Goal: Task Accomplishment & Management: Use online tool/utility

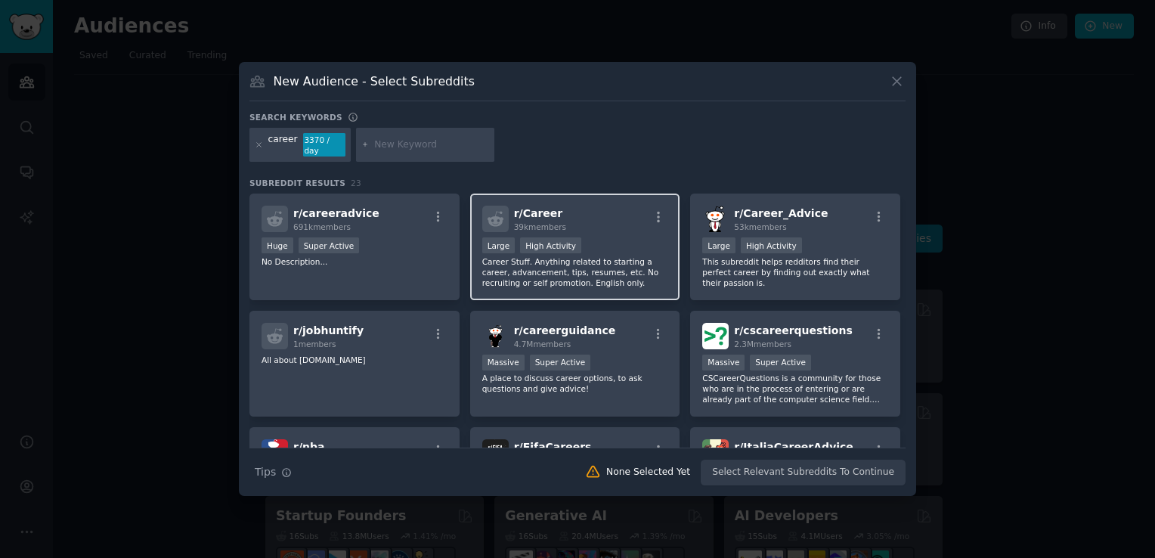
click at [604, 210] on div "r/ Career 39k members" at bounding box center [575, 219] width 186 height 26
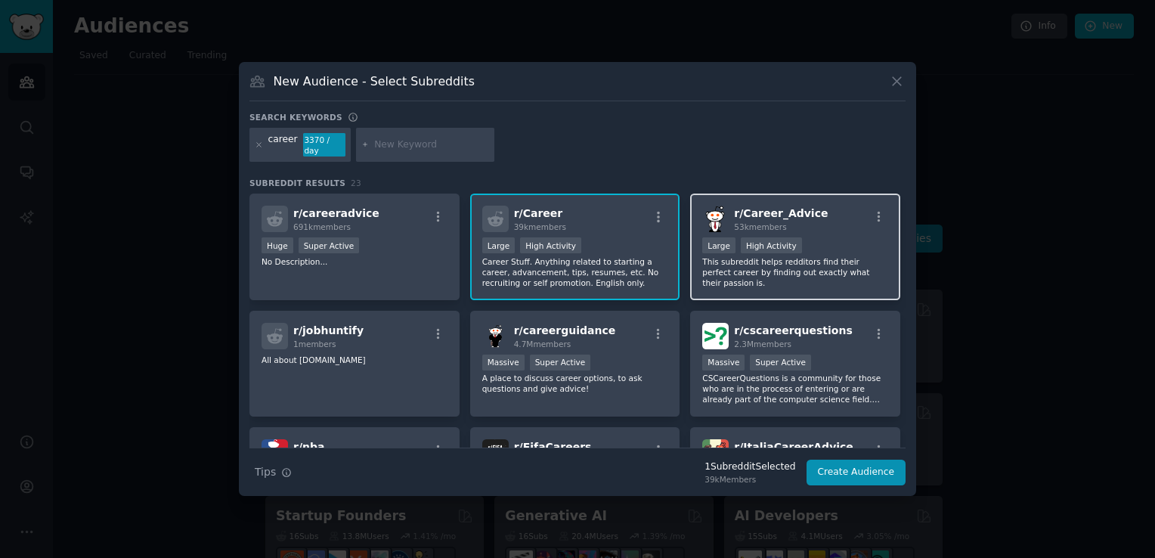
click at [837, 212] on div "r/ Career_Advice 53k members" at bounding box center [795, 219] width 186 height 26
click at [746, 222] on span "53k members" at bounding box center [760, 226] width 52 height 9
click at [815, 274] on div "r/ Career_Advice 53k members Large High Activity This subreddit helps redditors…" at bounding box center [795, 246] width 210 height 107
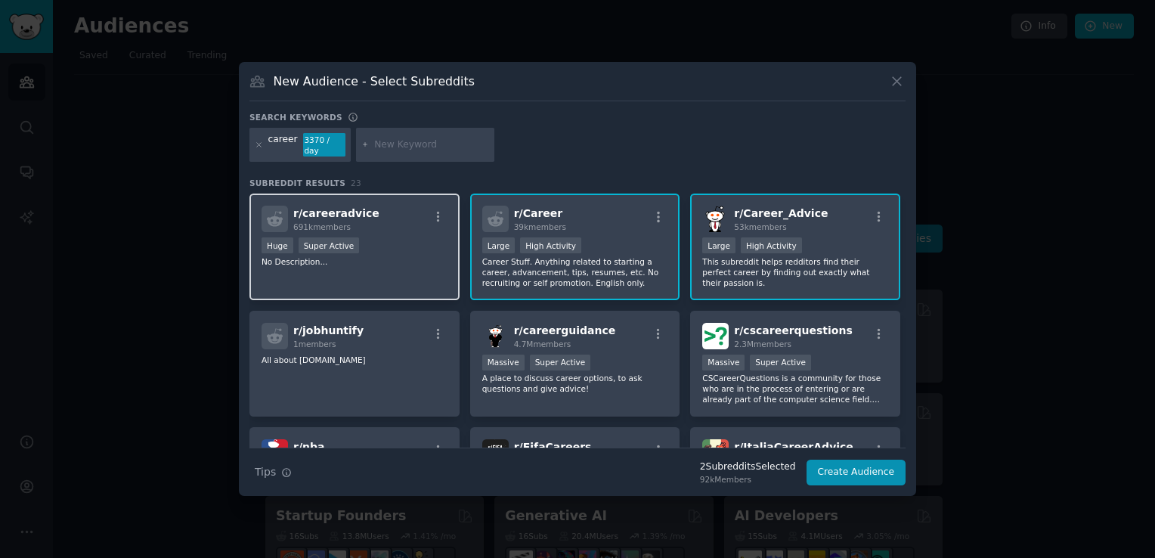
click at [412, 240] on div "Huge Super Active" at bounding box center [354, 246] width 186 height 19
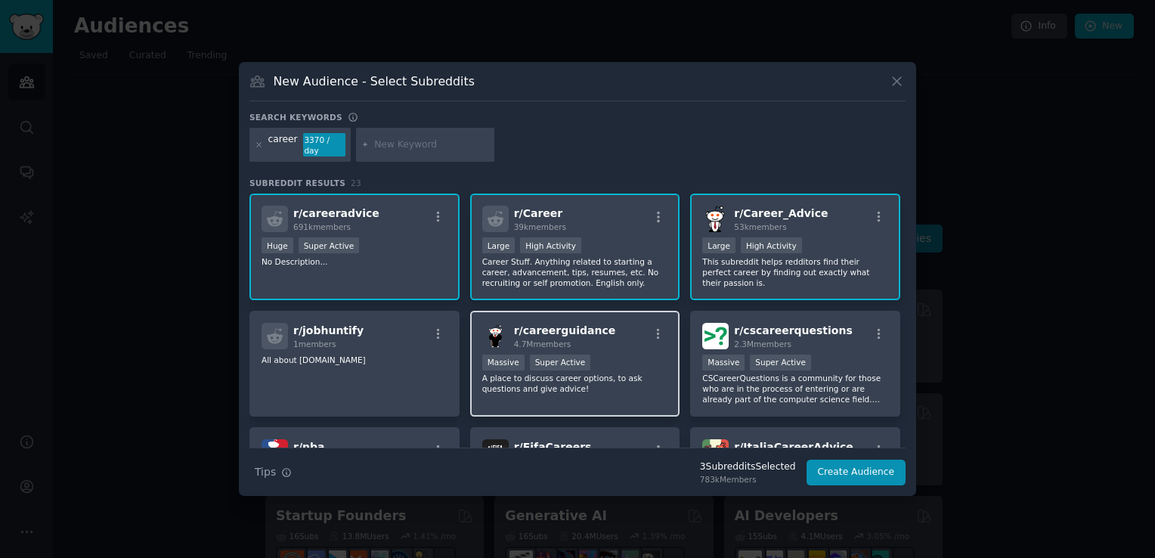
click at [632, 358] on div ">= 95th percentile for submissions / day Massive Super Active" at bounding box center [575, 363] width 186 height 19
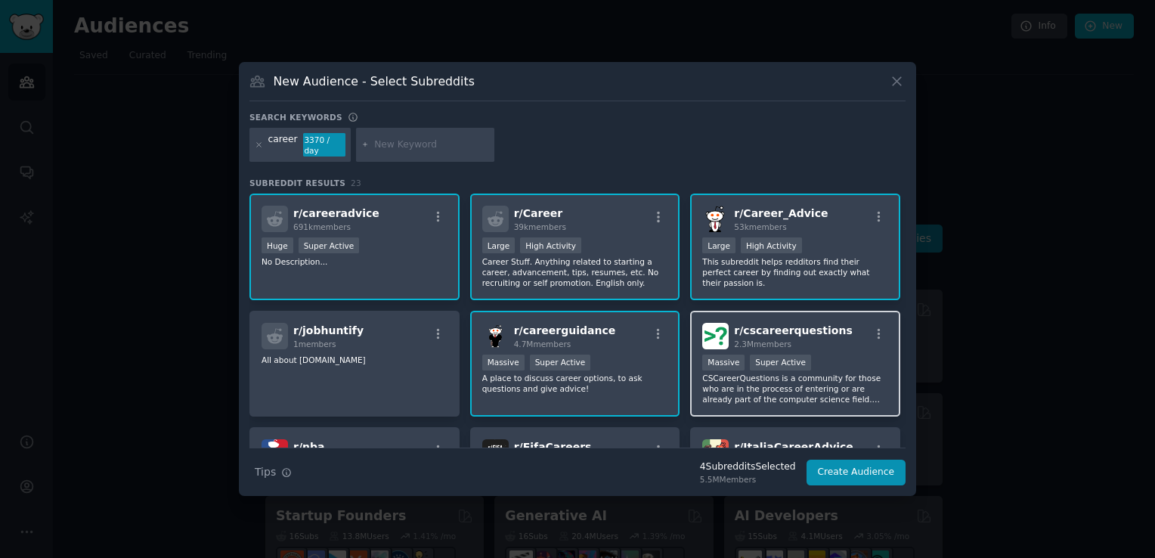
click at [818, 354] on div ">= 95th percentile for submissions / day Massive Super Active" at bounding box center [795, 363] width 186 height 19
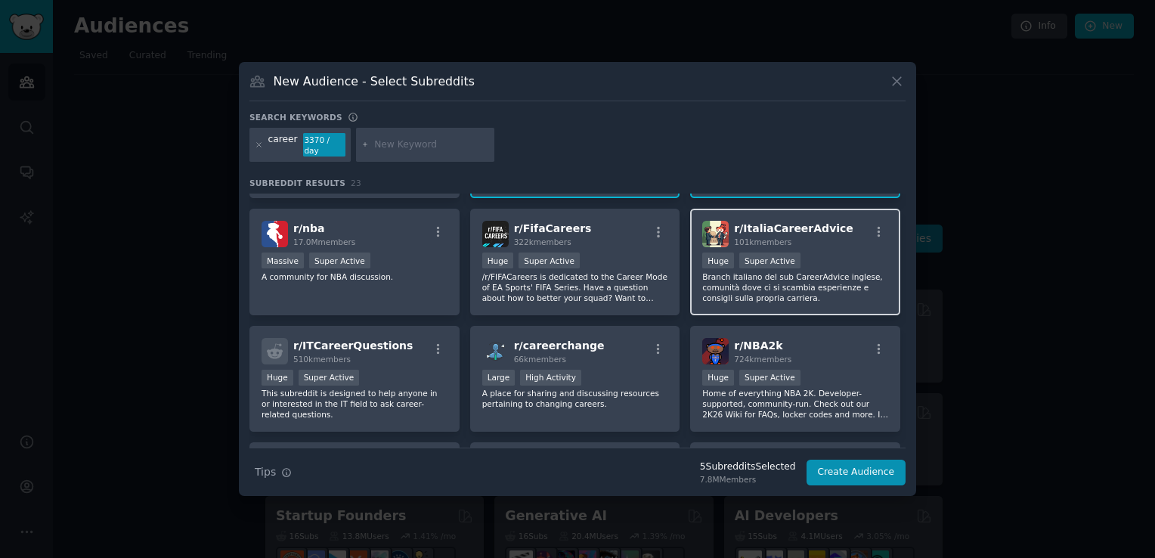
scroll to position [227, 0]
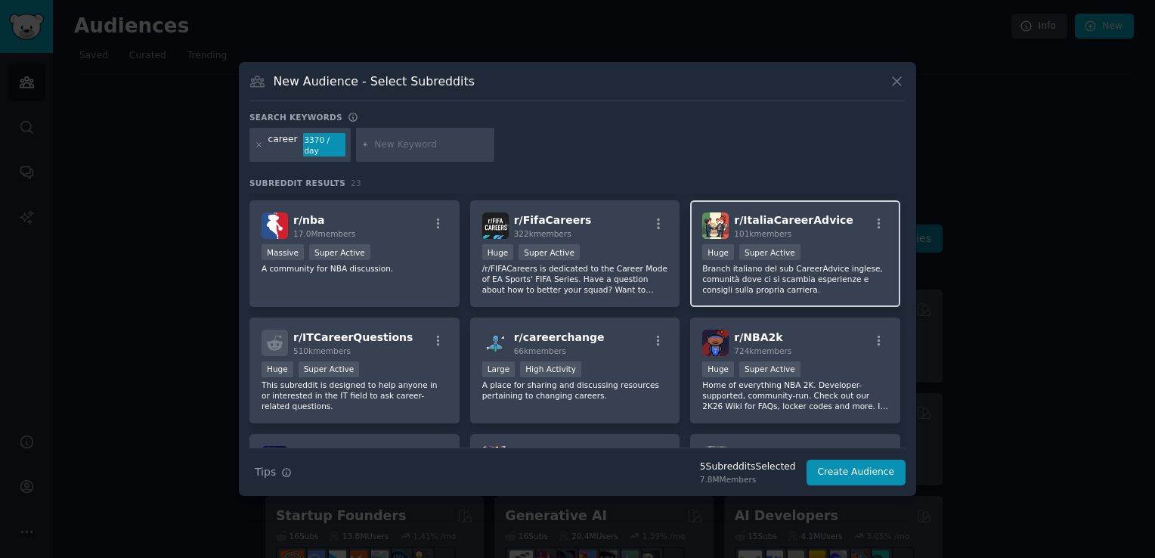
click at [822, 263] on p "Branch italiano del sub CareerAdvice inglese, comunità dove ci si scambia esper…" at bounding box center [795, 279] width 186 height 32
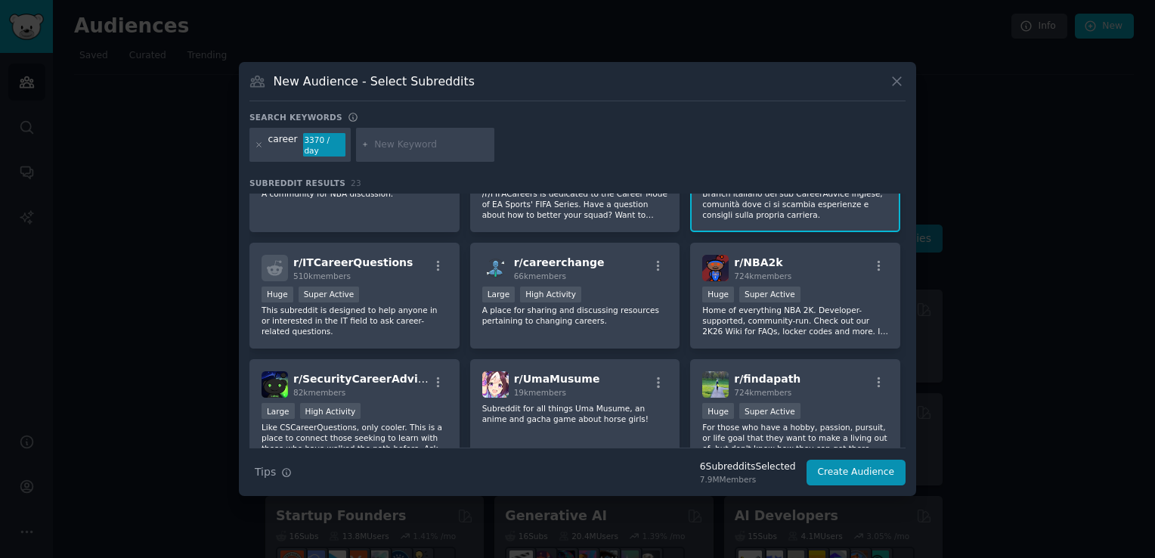
scroll to position [302, 0]
click at [633, 304] on p "A place for sharing and discussing resources pertaining to changing careers." at bounding box center [575, 314] width 186 height 21
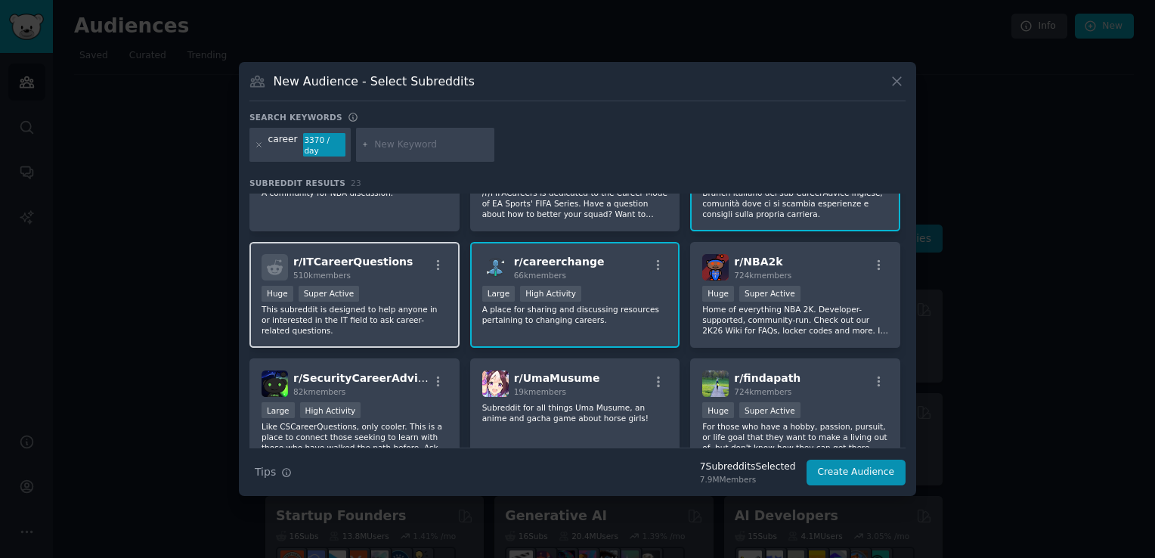
click at [369, 308] on p "This subreddit is designed to help anyone in or interested in the IT field to a…" at bounding box center [354, 320] width 186 height 32
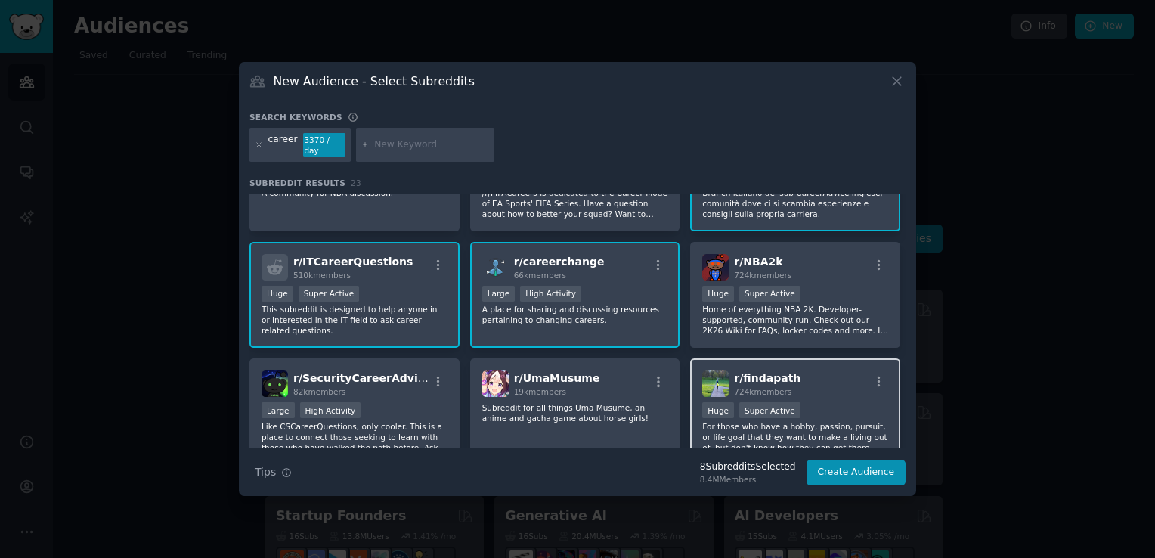
click at [838, 402] on div "Huge Super Active" at bounding box center [795, 411] width 186 height 19
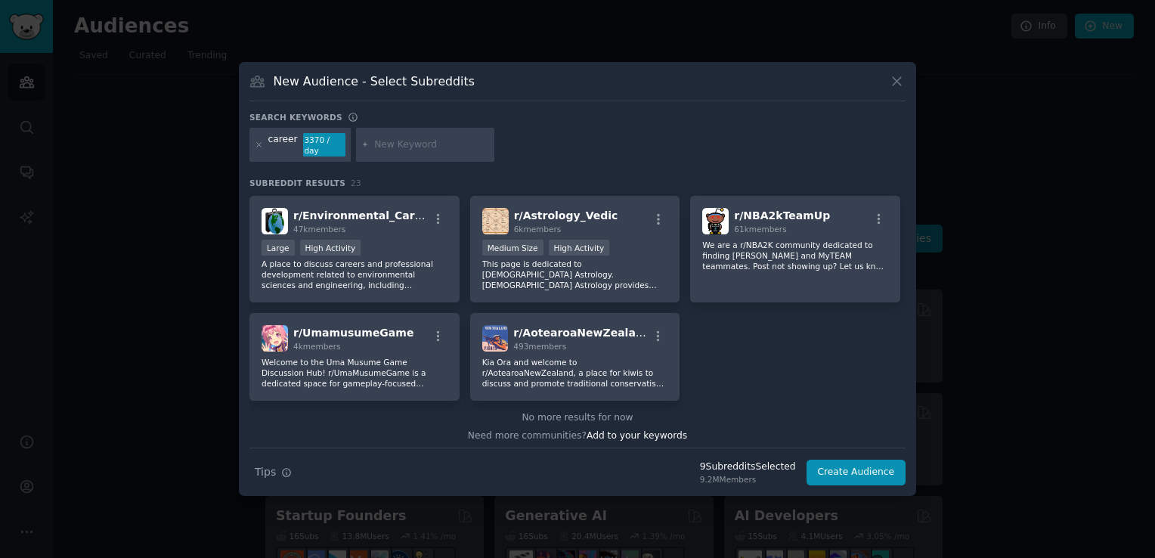
scroll to position [698, 0]
click at [852, 463] on button "Create Audience" at bounding box center [856, 472] width 100 height 26
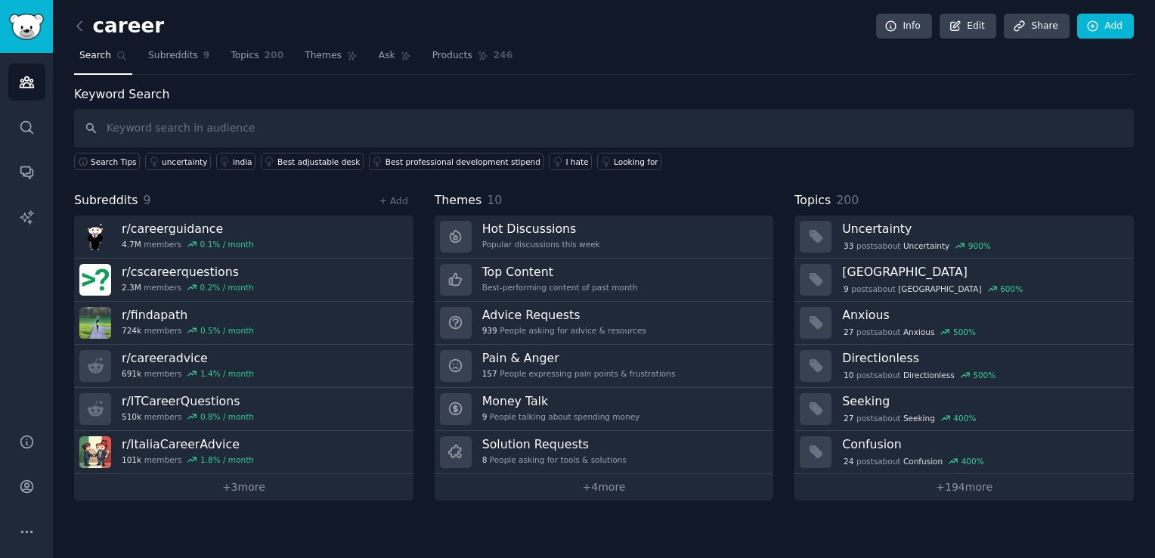
click at [208, 191] on div "Subreddits 9 + Add" at bounding box center [243, 200] width 339 height 19
